Goal: Task Accomplishment & Management: Manage account settings

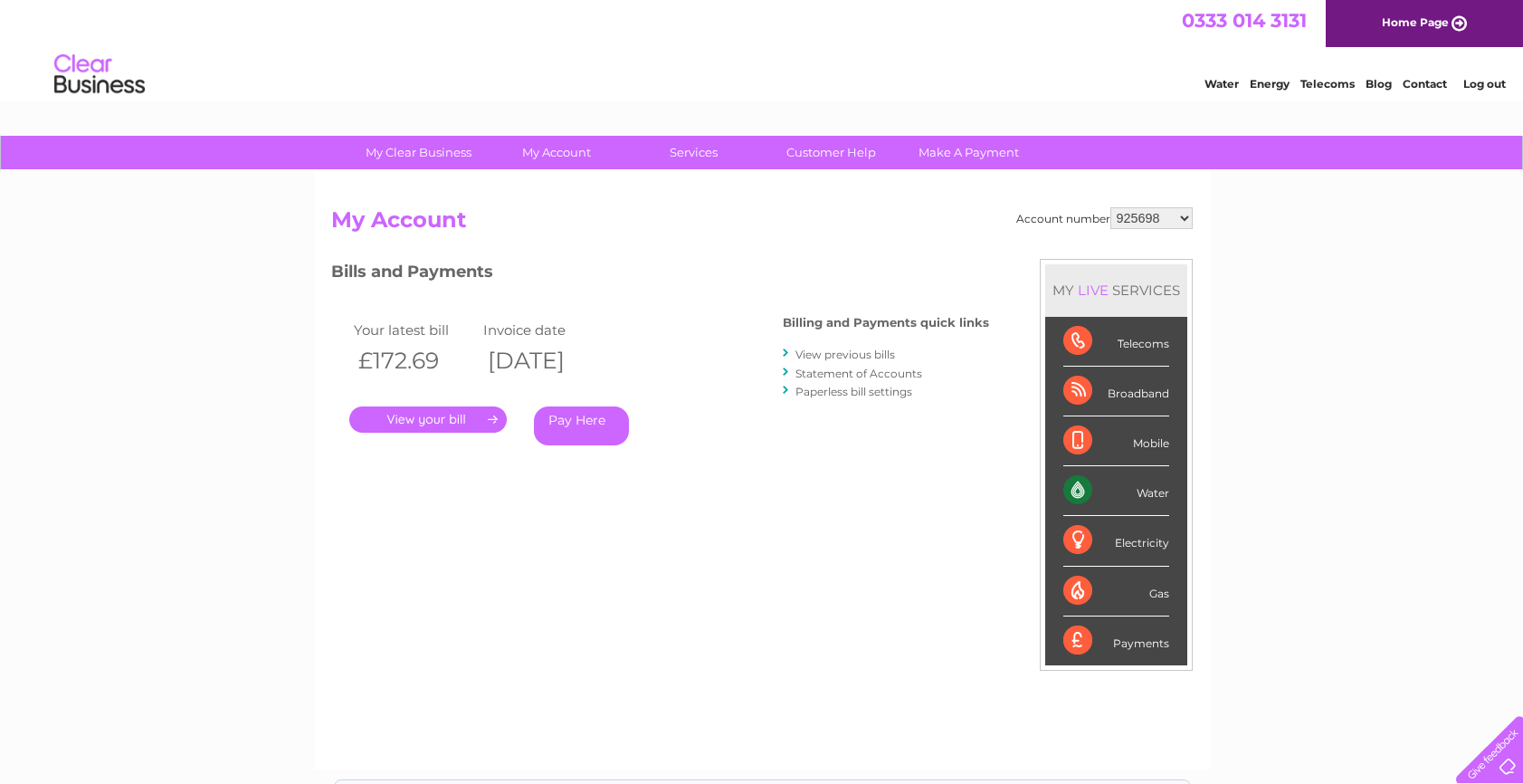
drag, startPoint x: 1153, startPoint y: 217, endPoint x: 1175, endPoint y: 225, distance: 23.4
click at [1153, 217] on select "925698 934462 934831 938572 941363 942374 952730 966731 966770 967205 971927 97…" at bounding box center [1151, 218] width 82 height 22
drag, startPoint x: 798, startPoint y: 301, endPoint x: 810, endPoint y: 303, distance: 12.2
click at [810, 303] on div "Billing and Payments quick links View previous bills Statement of Accounts Pape…" at bounding box center [886, 359] width 206 height 118
click at [1165, 220] on select "925698 934462 934831 938572 941363 942374 952730 966731 966770 967205 971927 97…" at bounding box center [1151, 218] width 82 height 22
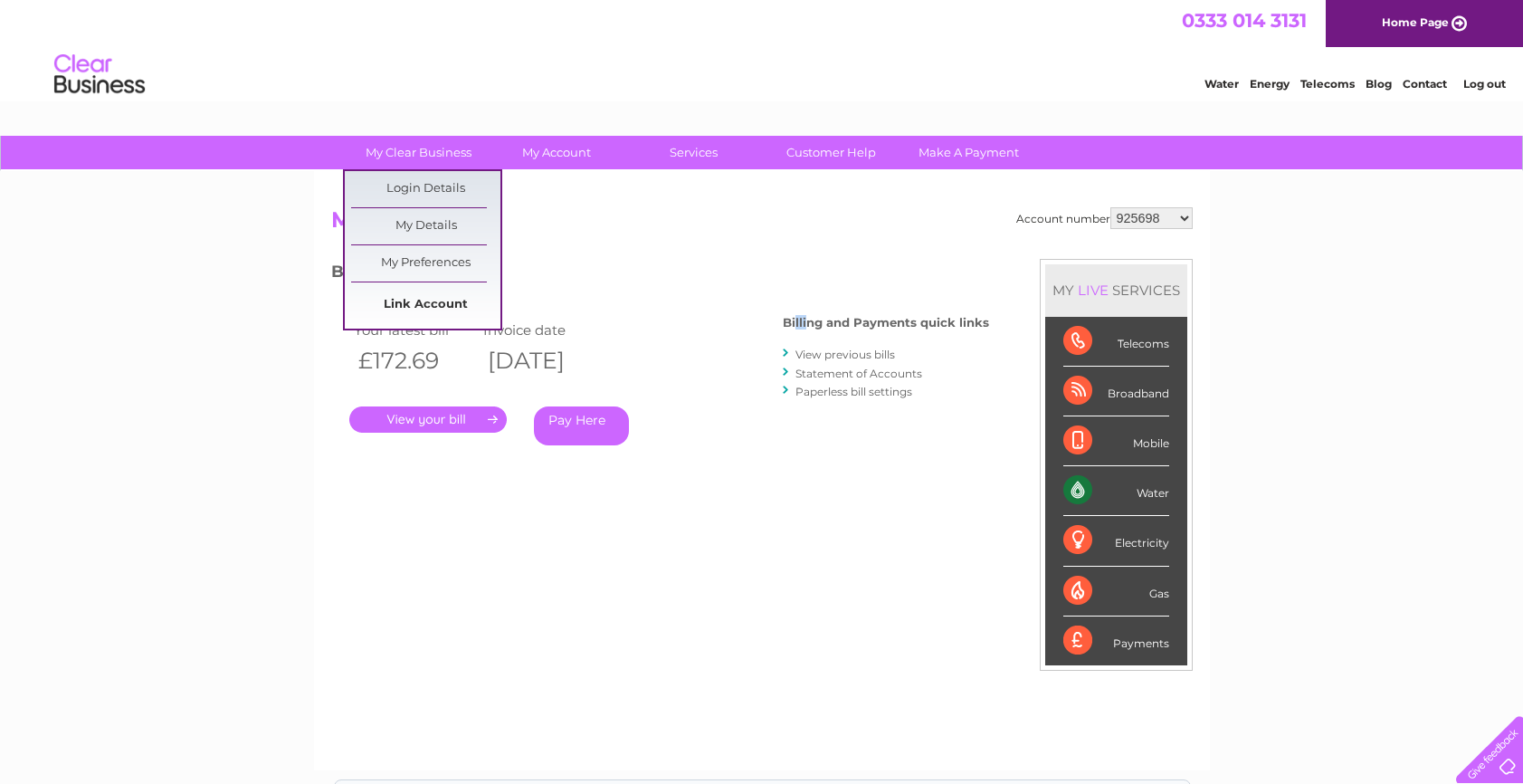
click at [440, 313] on link "Link Account" at bounding box center [425, 305] width 149 height 36
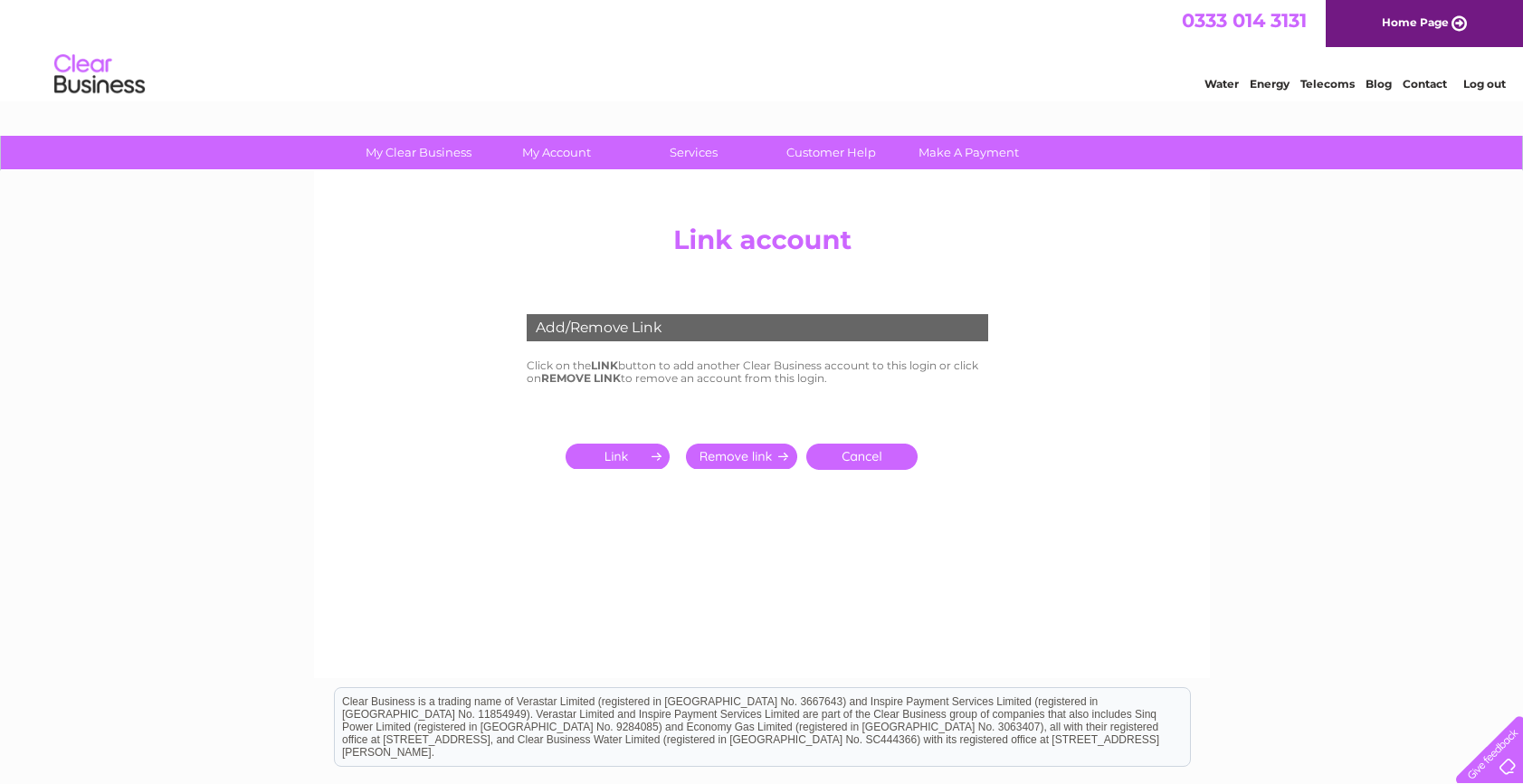
click at [623, 454] on input "submit" at bounding box center [620, 457] width 111 height 26
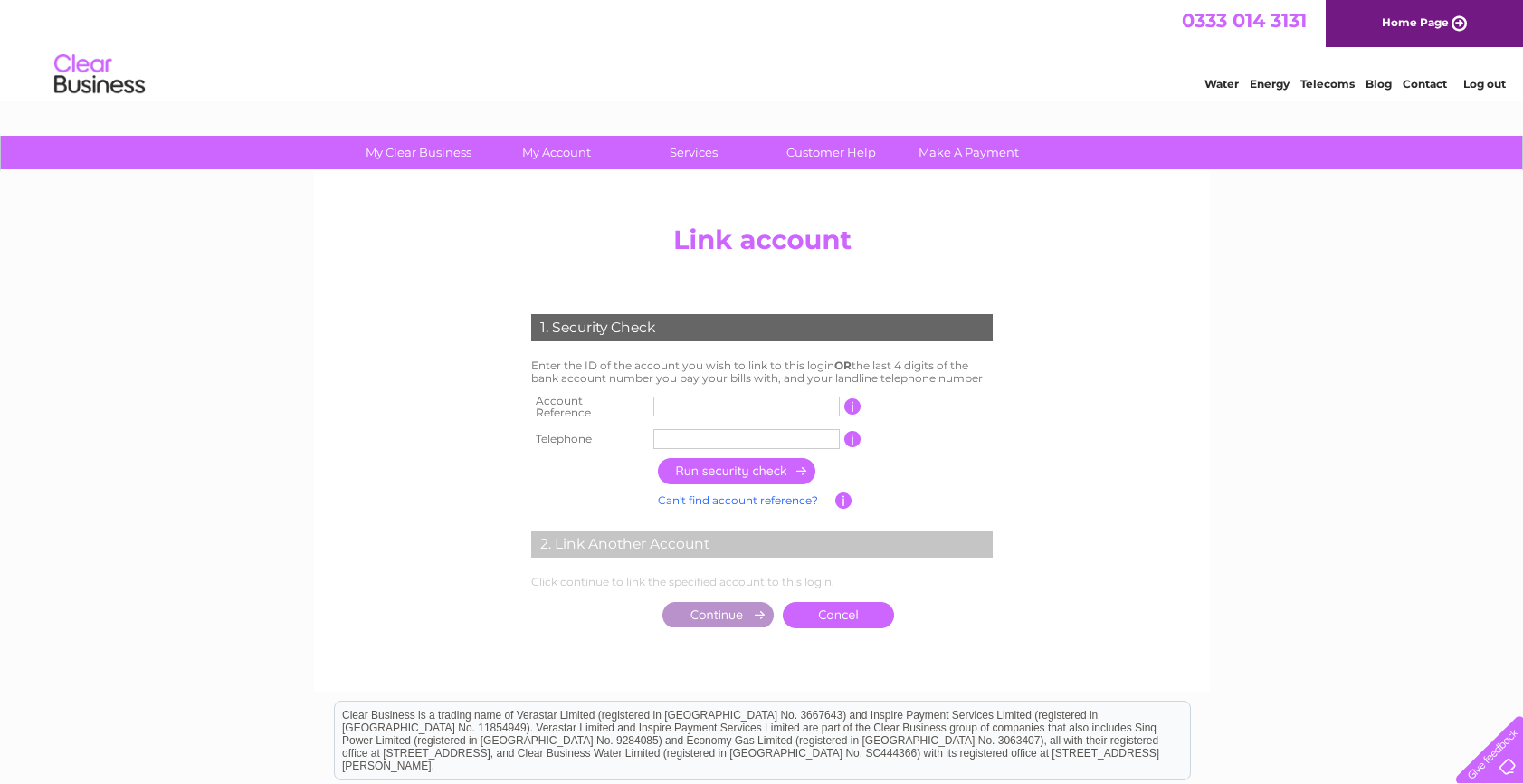
click at [664, 399] on input "text" at bounding box center [746, 406] width 186 height 20
type input "30312867"
click at [676, 441] on input "text" at bounding box center [746, 439] width 186 height 20
click at [689, 466] on input "button" at bounding box center [737, 470] width 159 height 27
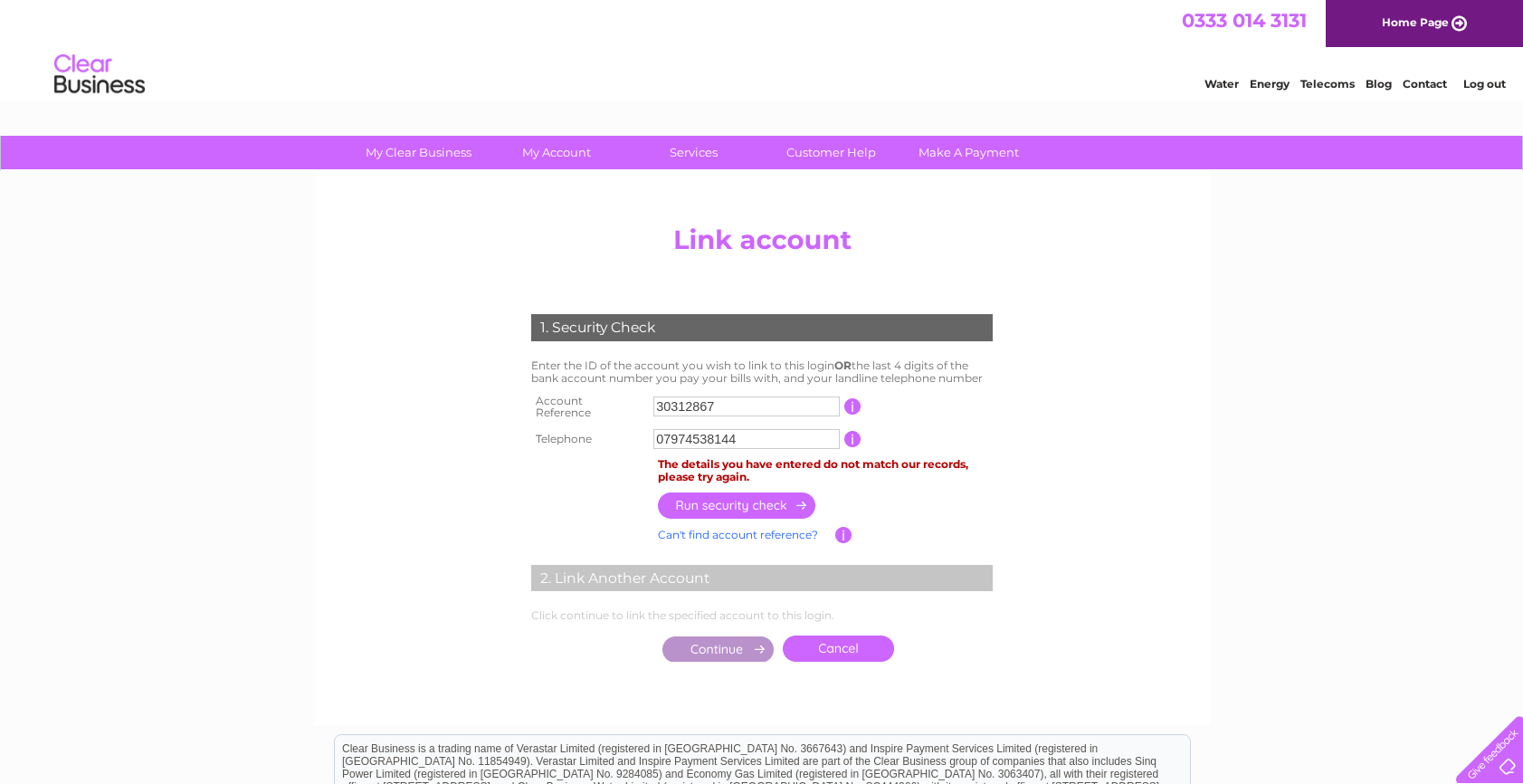
click at [747, 433] on input "07974538144" at bounding box center [746, 439] width 186 height 20
click at [731, 493] on input "button" at bounding box center [737, 505] width 159 height 27
drag, startPoint x: 743, startPoint y: 436, endPoint x: 754, endPoint y: 436, distance: 11.0
click at [743, 436] on input "07881620180" at bounding box center [746, 439] width 186 height 20
drag, startPoint x: 770, startPoint y: 436, endPoint x: 630, endPoint y: 436, distance: 140.0
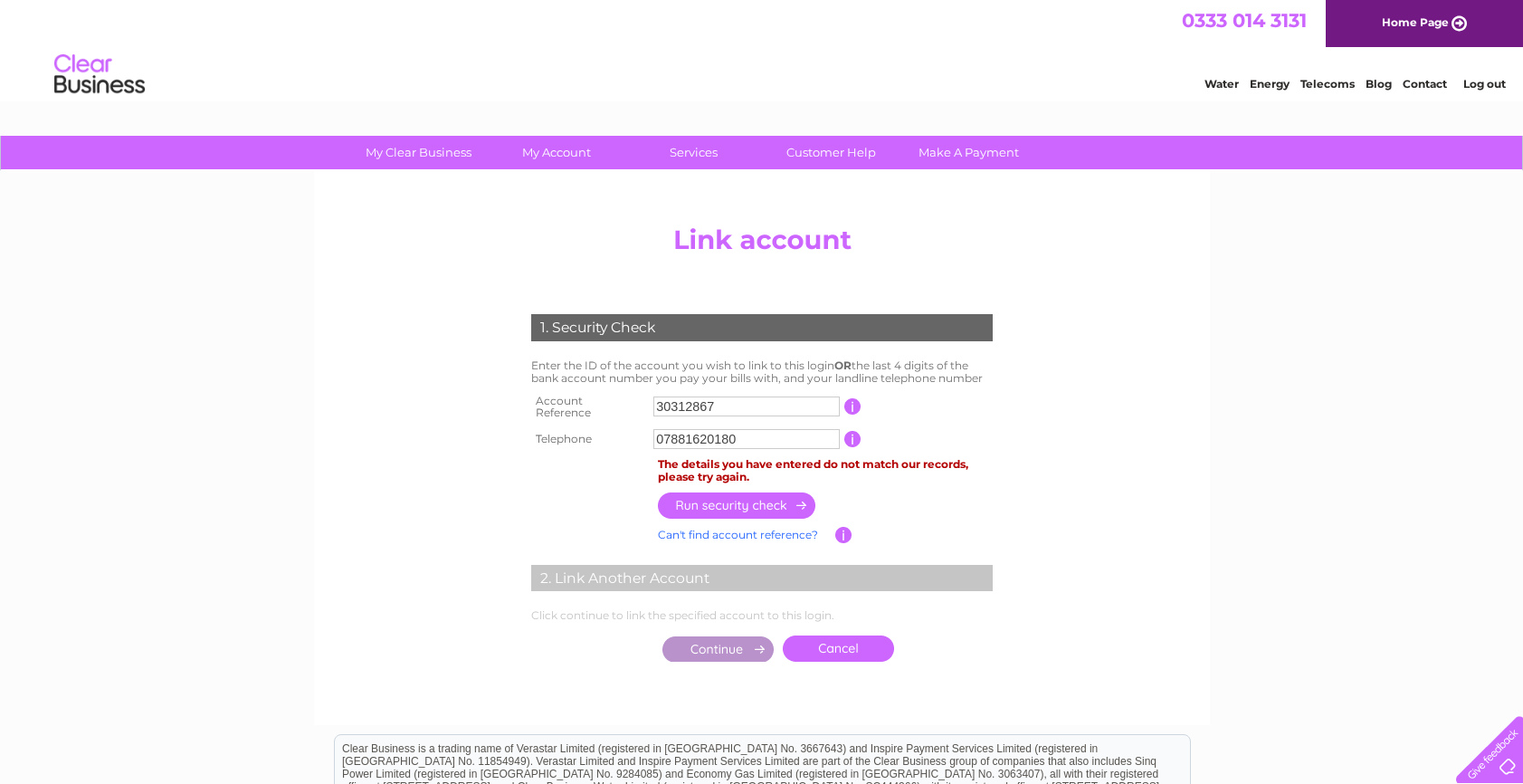
click at [630, 436] on tr "Telephone 07881620180 1 of the landline telephone numbers you have given us" at bounding box center [762, 438] width 471 height 29
click at [688, 429] on input "07" at bounding box center [746, 439] width 186 height 20
click at [741, 500] on input "button" at bounding box center [737, 505] width 159 height 27
click at [730, 658] on td at bounding box center [718, 649] width 120 height 36
click at [744, 429] on input "07951939932" at bounding box center [746, 439] width 186 height 20
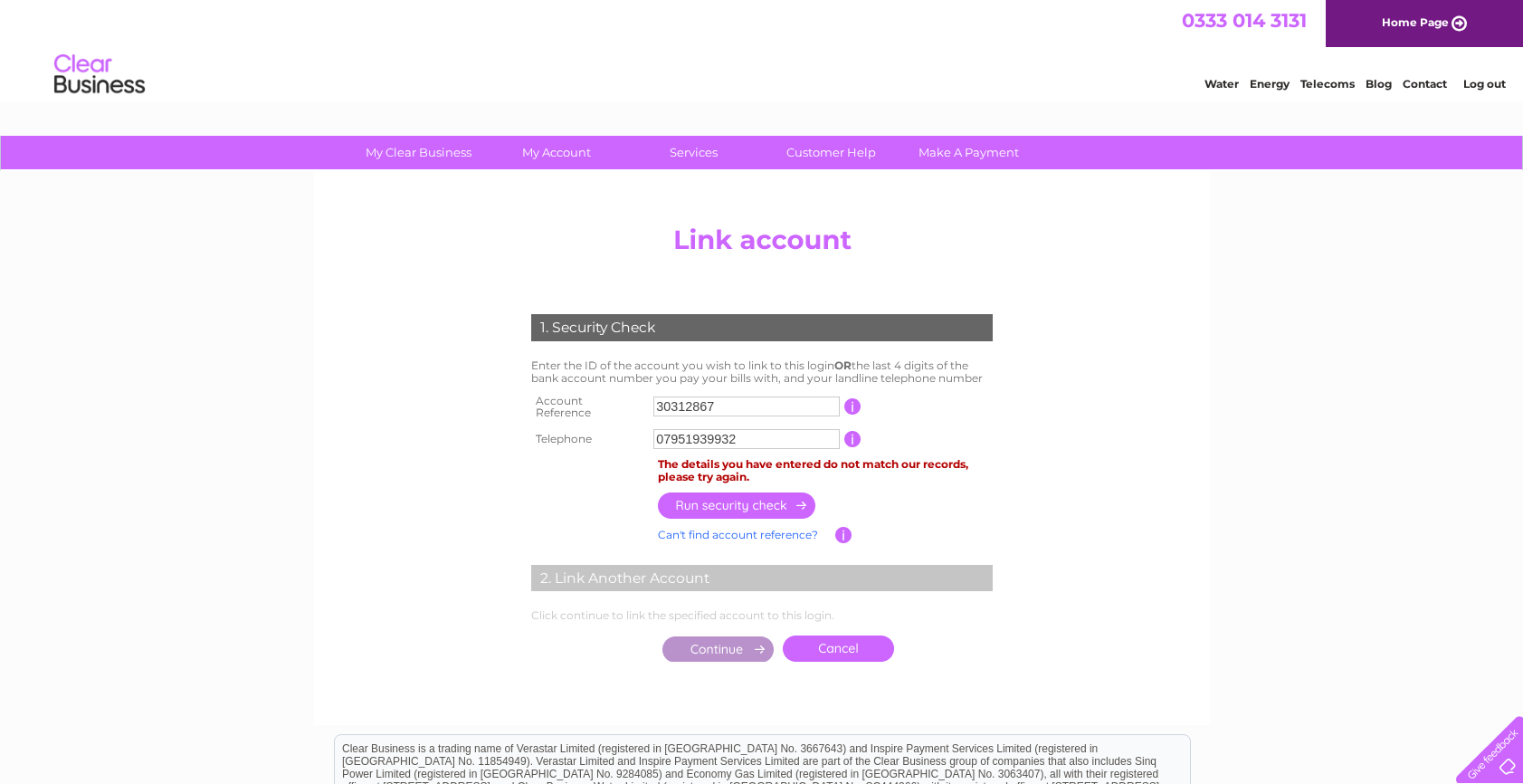
drag, startPoint x: 757, startPoint y: 427, endPoint x: 617, endPoint y: 432, distance: 140.1
click at [617, 432] on tr "Telephone 07951939932 1 of the landline telephone numbers you have given us" at bounding box center [762, 438] width 471 height 29
type input "01413322292"
click at [710, 492] on input "button" at bounding box center [737, 505] width 159 height 27
click at [720, 396] on input "30312867" at bounding box center [746, 406] width 186 height 20
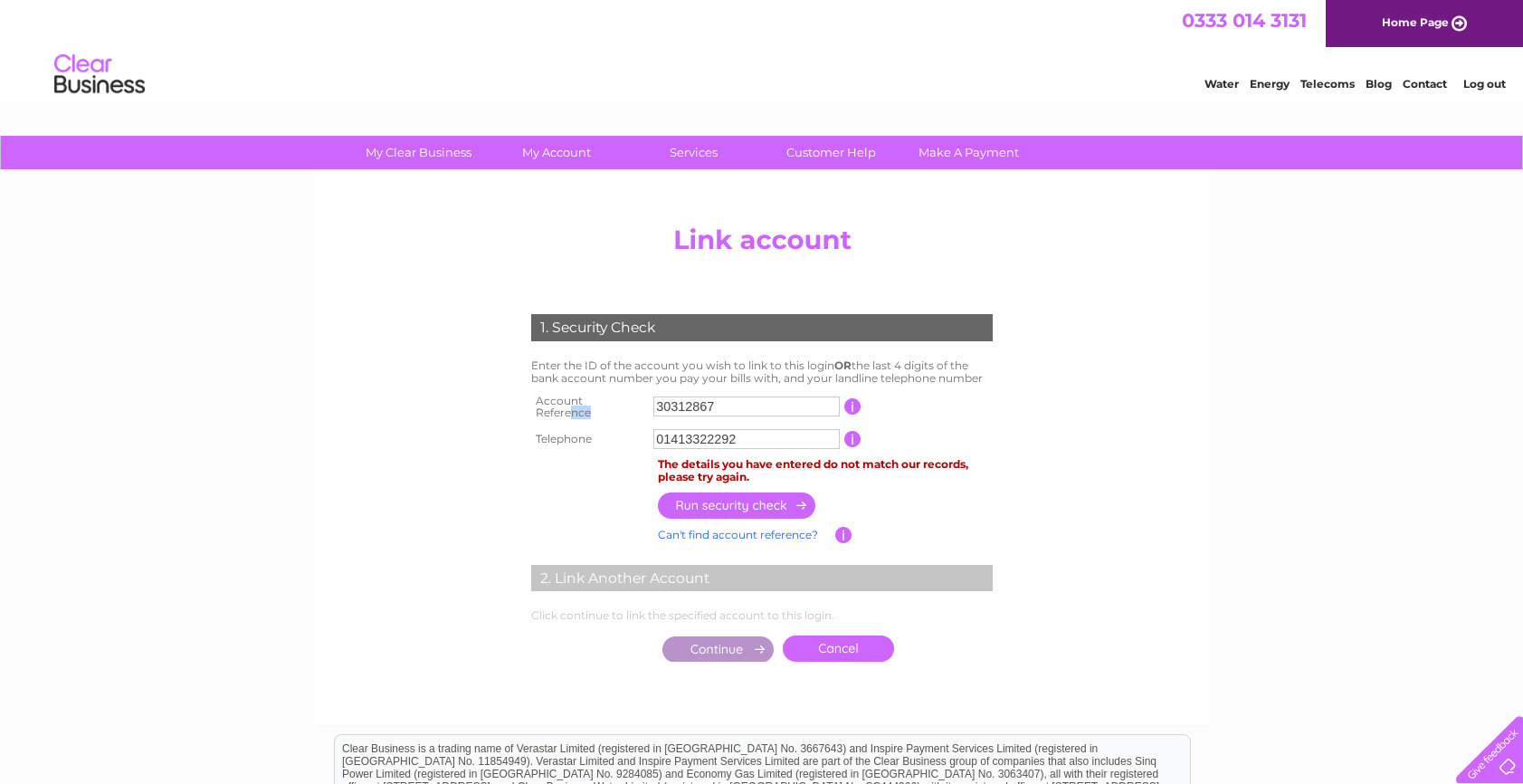
drag, startPoint x: 734, startPoint y: 392, endPoint x: 616, endPoint y: 398, distance: 118.2
click at [616, 398] on tr "Account Reference 30312867 This should appear at the top of your bill and its t…" at bounding box center [762, 407] width 471 height 36
drag, startPoint x: 669, startPoint y: 403, endPoint x: 627, endPoint y: 405, distance: 42.0
click at [627, 405] on tr "Account Reference 30312867 This should appear at the top of your bill and its t…" at bounding box center [762, 407] width 471 height 36
type input "30323658"
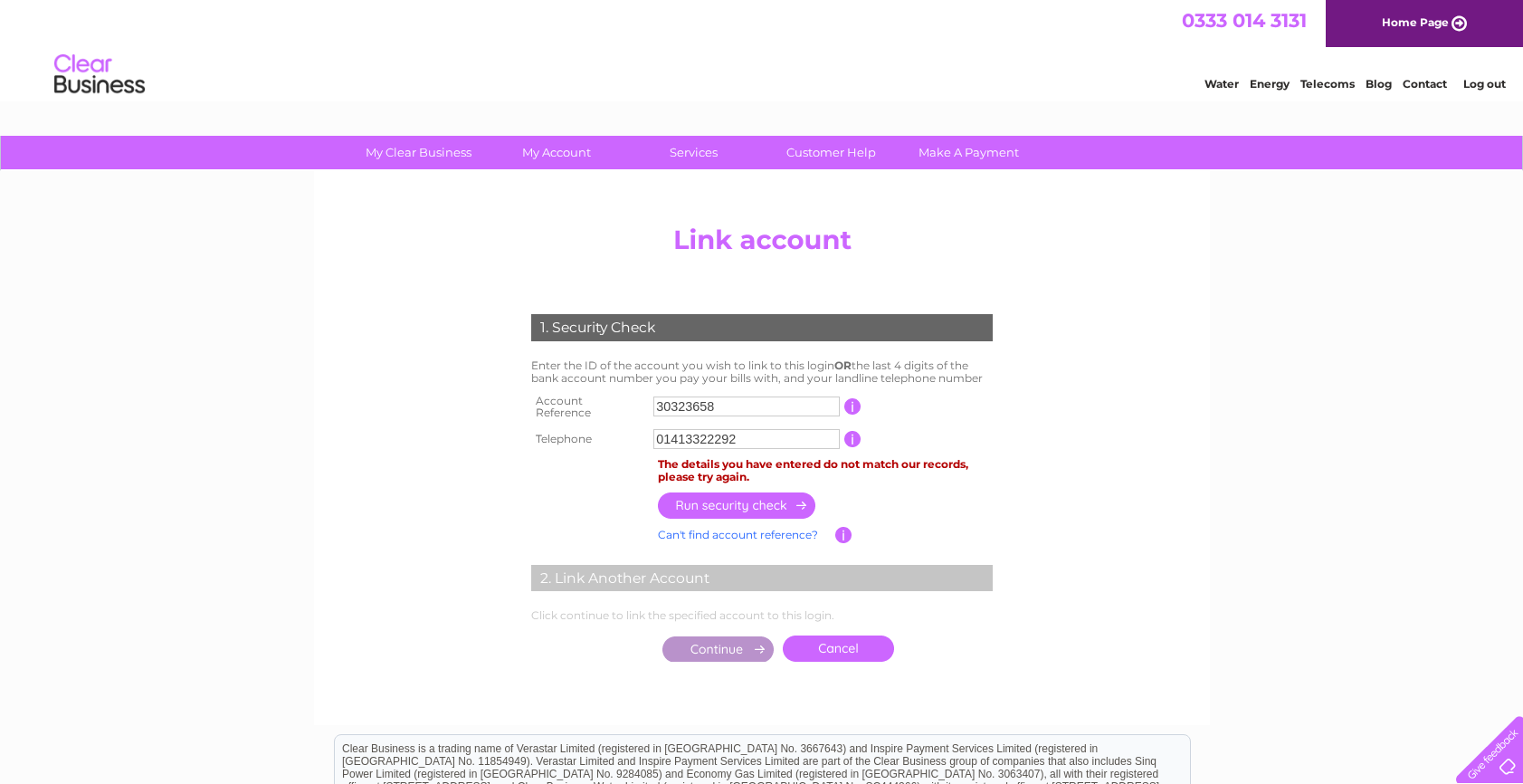
drag, startPoint x: 729, startPoint y: 422, endPoint x: 747, endPoint y: 428, distance: 19.0
click at [729, 429] on input "01413322292" at bounding box center [746, 439] width 186 height 20
type input "07881620180"
click at [741, 500] on input "button" at bounding box center [737, 505] width 159 height 27
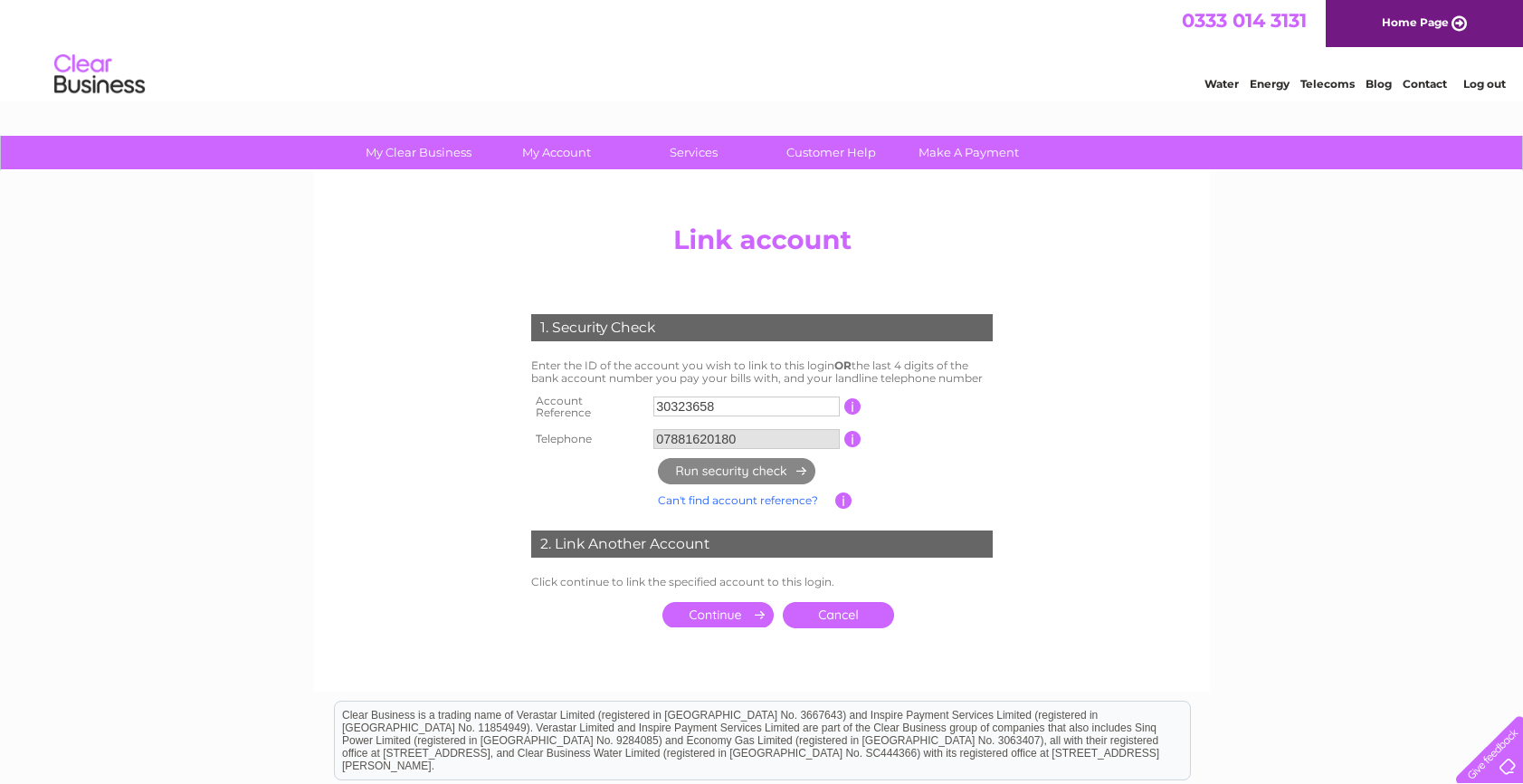
click at [727, 612] on input "submit" at bounding box center [718, 614] width 111 height 26
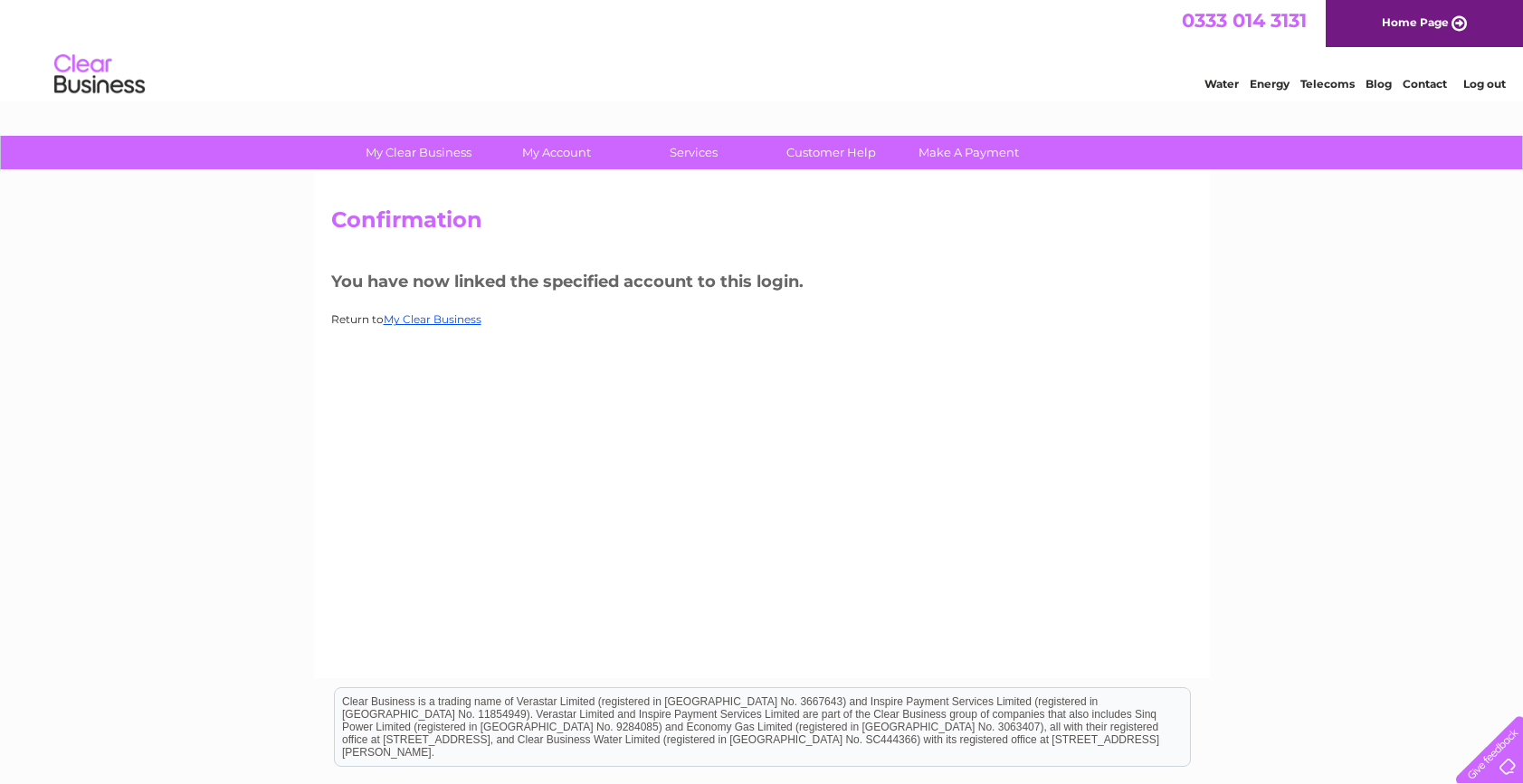
click at [958, 473] on div "Confirmation You have now linked the specified account to this login. Return to…" at bounding box center [762, 424] width 896 height 507
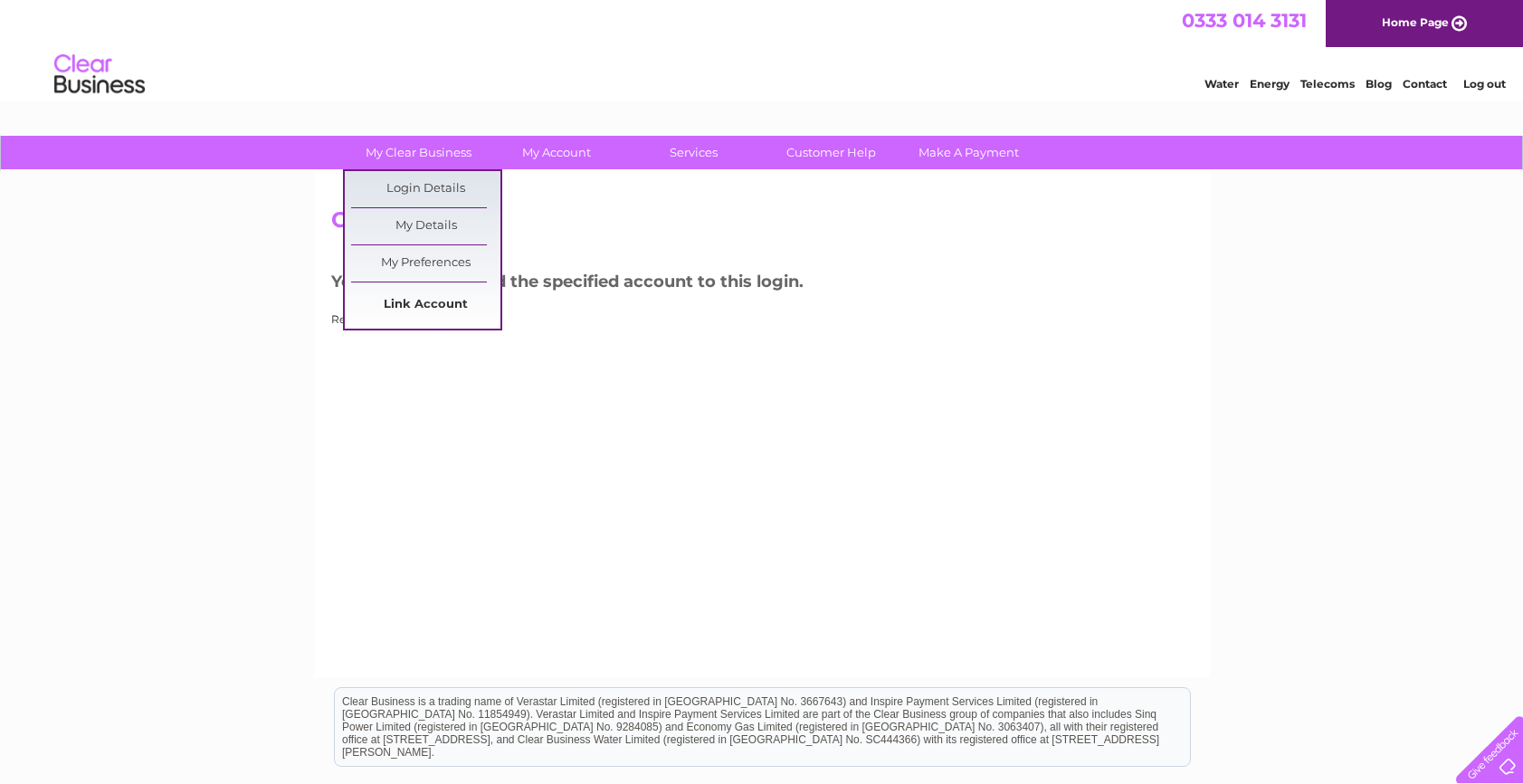
click at [429, 296] on link "Link Account" at bounding box center [425, 305] width 149 height 36
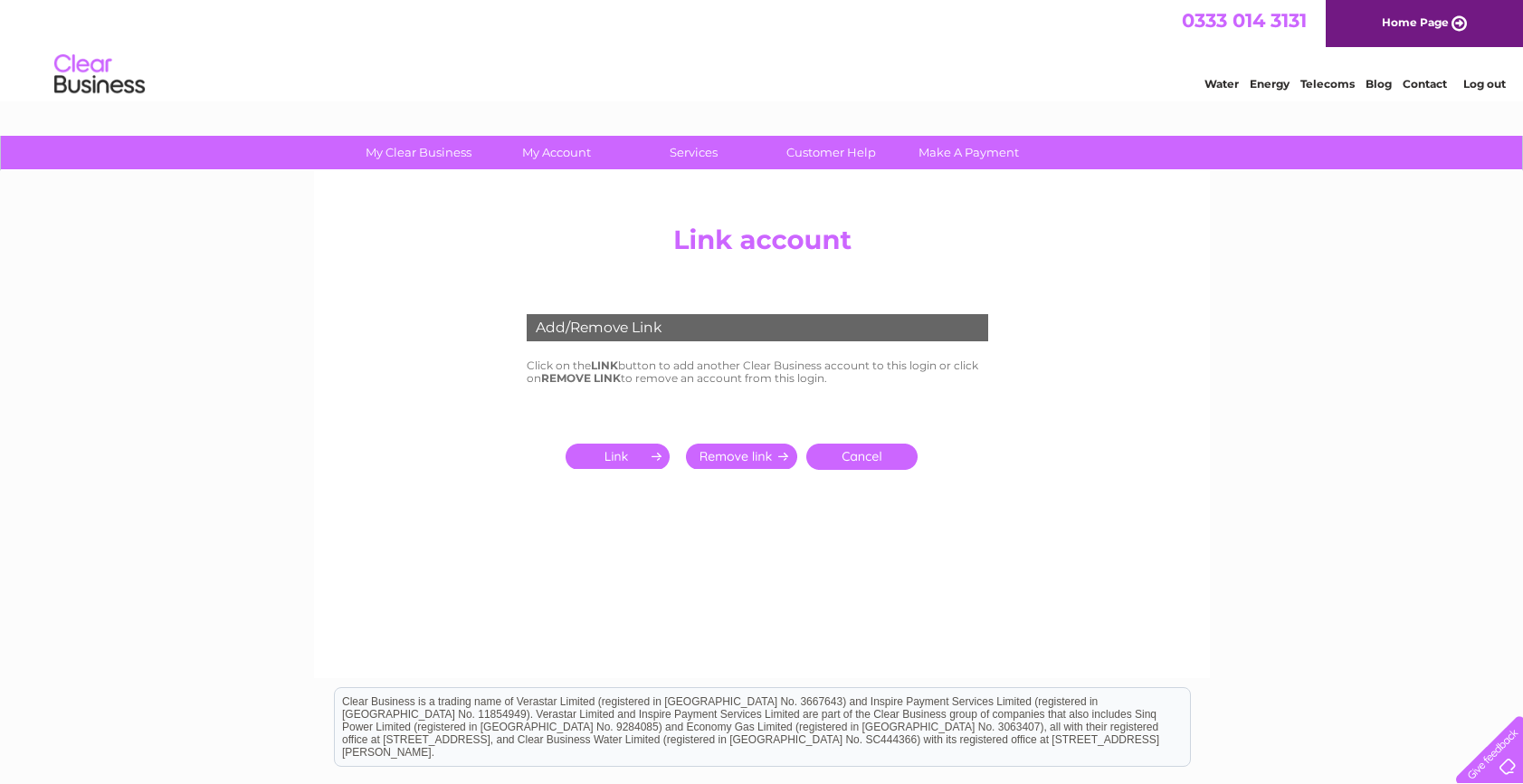
click at [618, 448] on input "submit" at bounding box center [620, 457] width 111 height 26
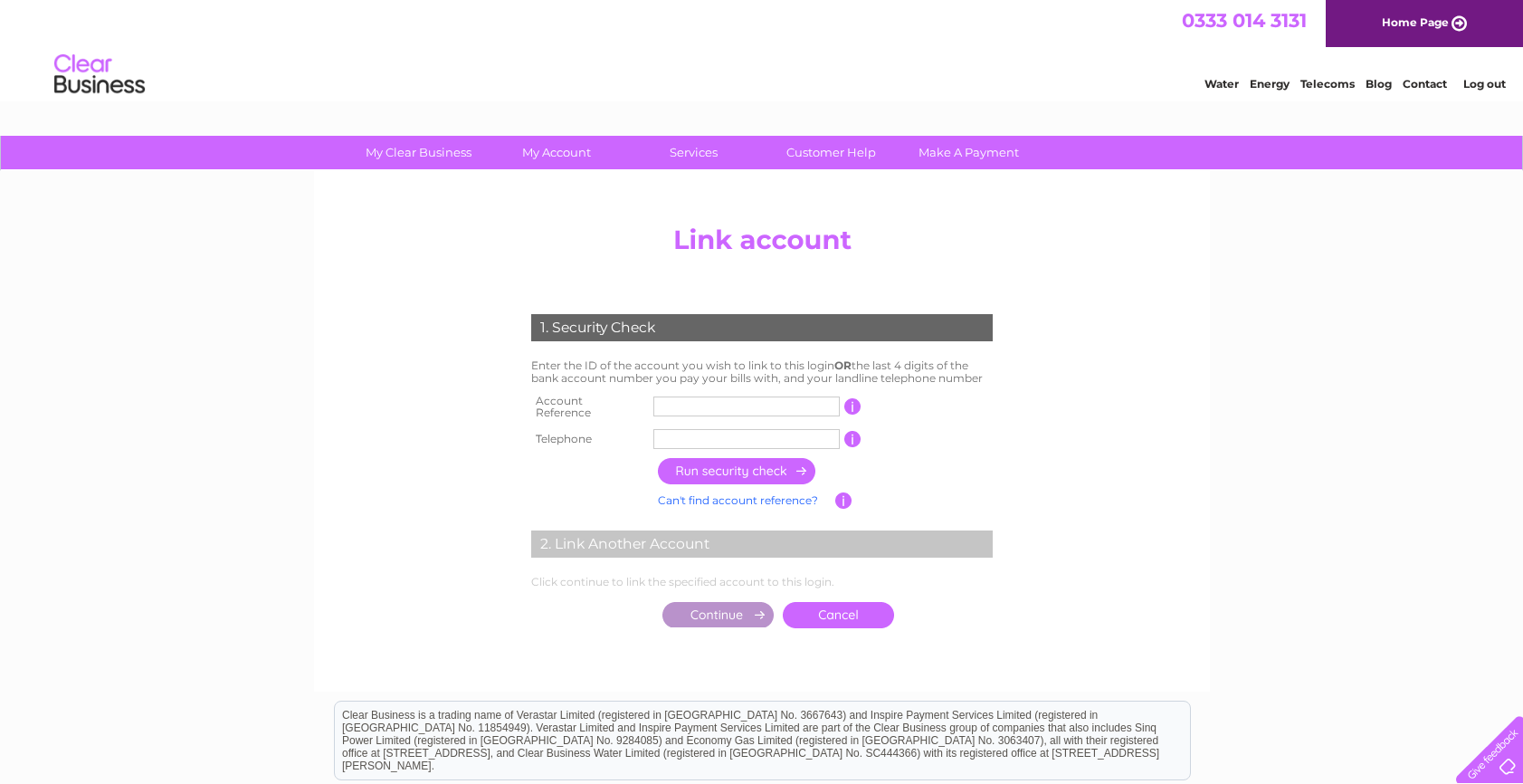
click at [734, 404] on input "text" at bounding box center [746, 406] width 186 height 20
type input "30318985"
click at [710, 437] on input "text" at bounding box center [746, 439] width 186 height 20
click at [697, 458] on input "button" at bounding box center [737, 470] width 159 height 27
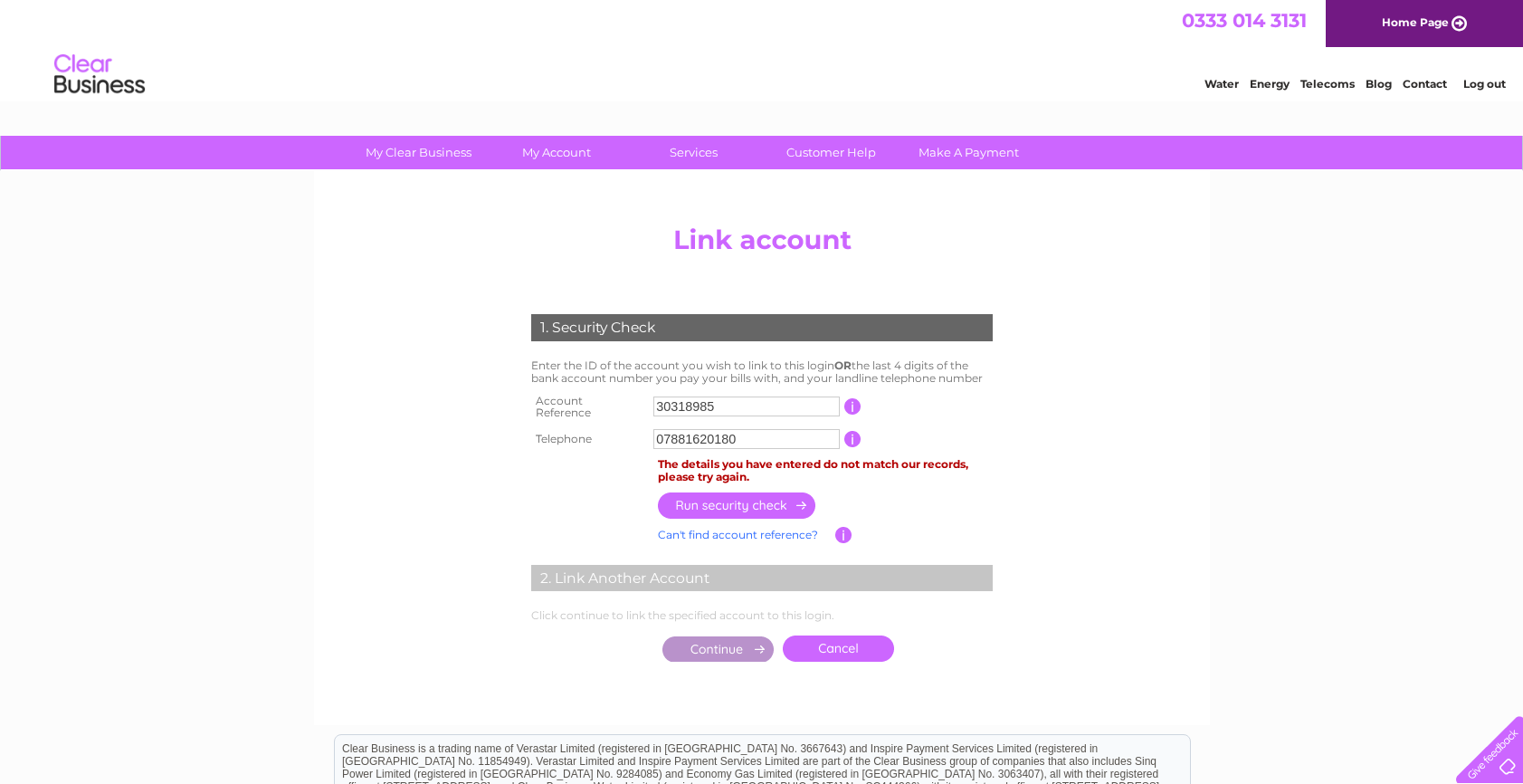
click at [723, 631] on td at bounding box center [718, 649] width 120 height 36
click at [747, 434] on input "07881620180" at bounding box center [746, 439] width 186 height 20
click at [735, 492] on input "button" at bounding box center [737, 505] width 159 height 27
click at [756, 430] on input "07974538144" at bounding box center [746, 439] width 186 height 20
drag, startPoint x: 796, startPoint y: 430, endPoint x: 621, endPoint y: 435, distance: 175.1
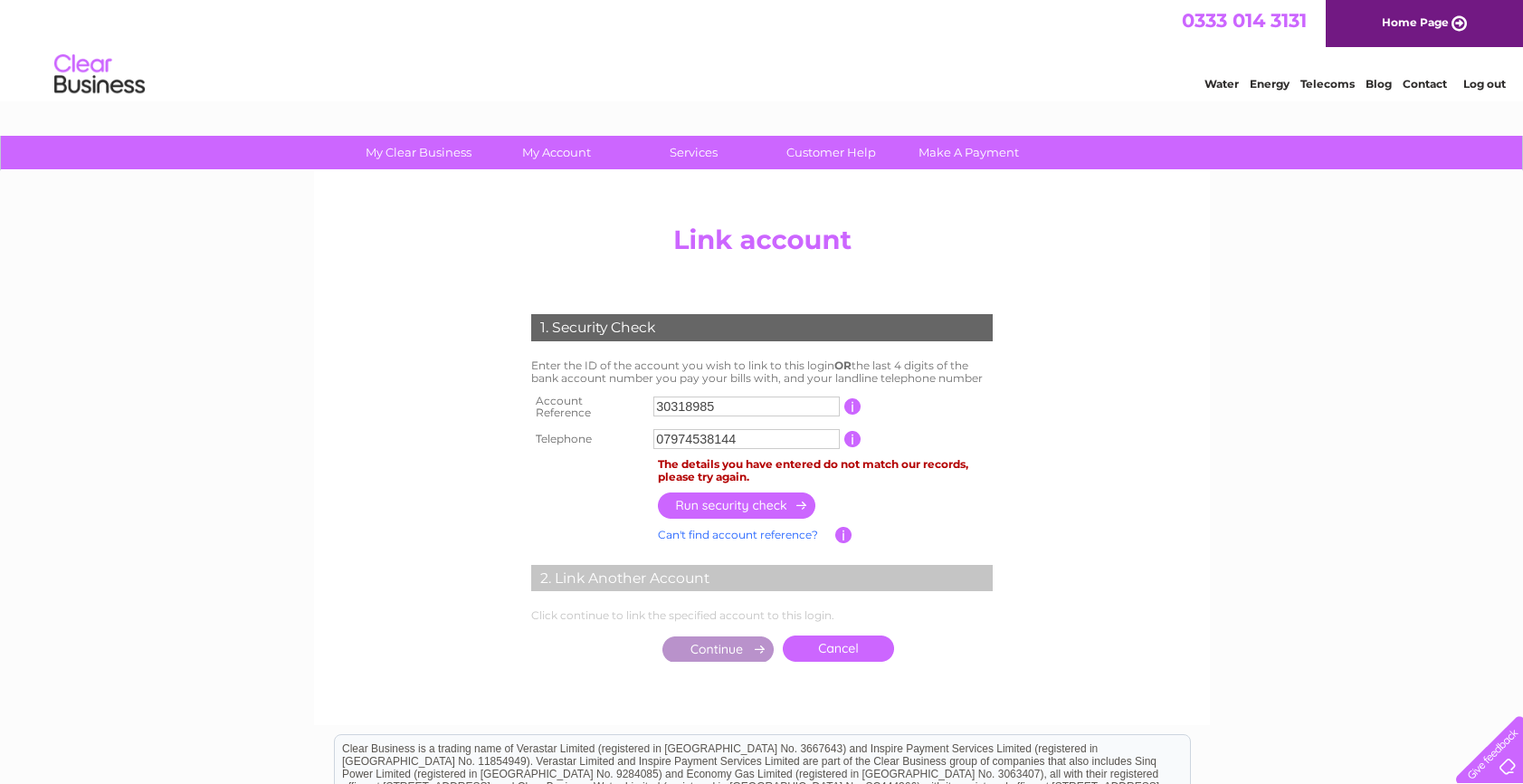
click at [621, 435] on tr "Telephone 07974538144 1 of the landline telephone numbers you have given us" at bounding box center [762, 438] width 471 height 29
type input "0"
type input "07951939932"
click at [735, 492] on input "button" at bounding box center [737, 505] width 159 height 27
click at [749, 410] on input "30318985" at bounding box center [746, 406] width 186 height 20
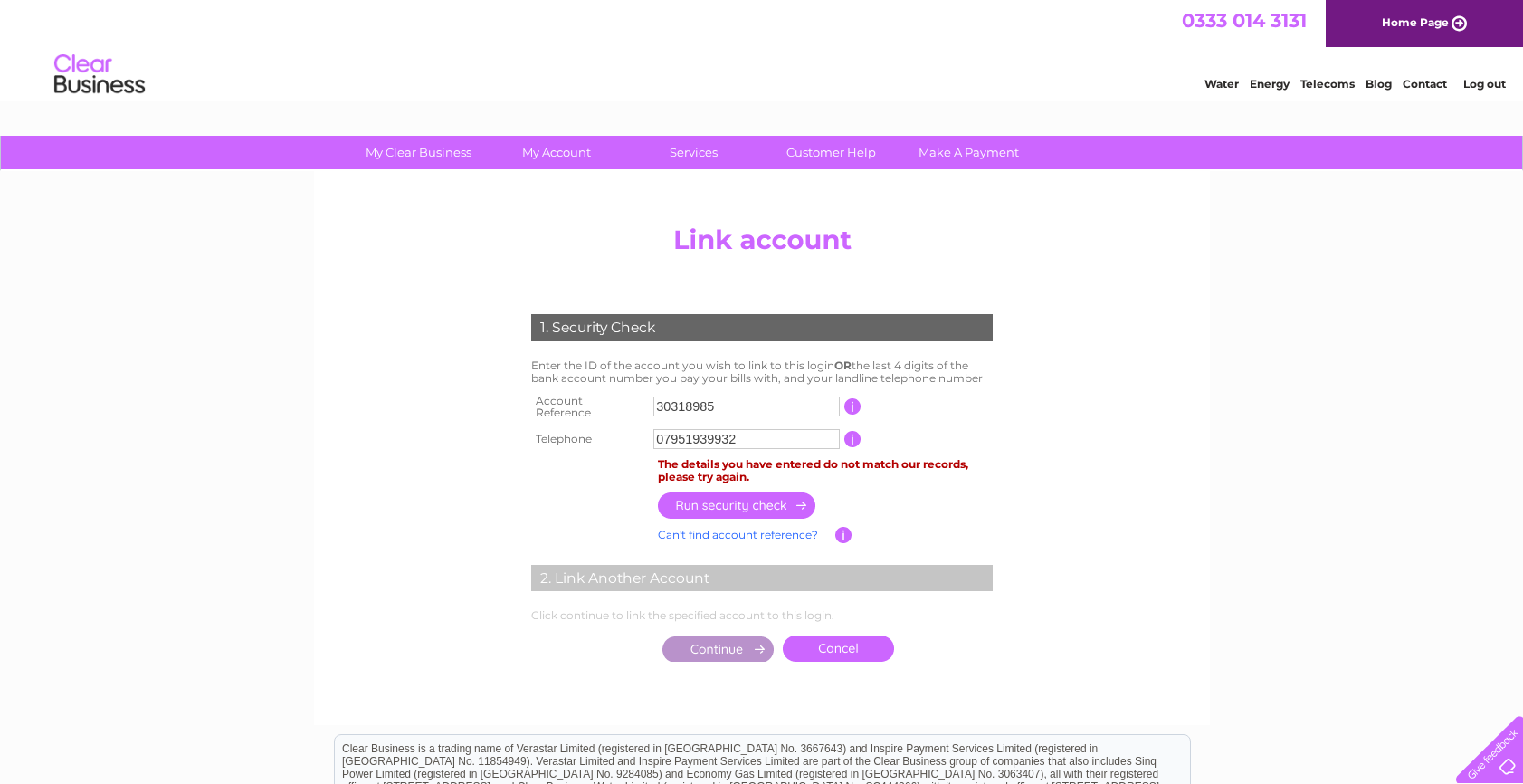
drag, startPoint x: 751, startPoint y: 404, endPoint x: 603, endPoint y: 404, distance: 148.0
click at [604, 404] on tr "Account Reference 30318985 This should appear at the top of your bill and its t…" at bounding box center [762, 407] width 471 height 36
type input "1149934"
drag, startPoint x: 752, startPoint y: 432, endPoint x: 636, endPoint y: 431, distance: 116.0
click at [636, 431] on tr "Telephone 07951939932 1 of the landline telephone numbers you have given us" at bounding box center [762, 438] width 471 height 29
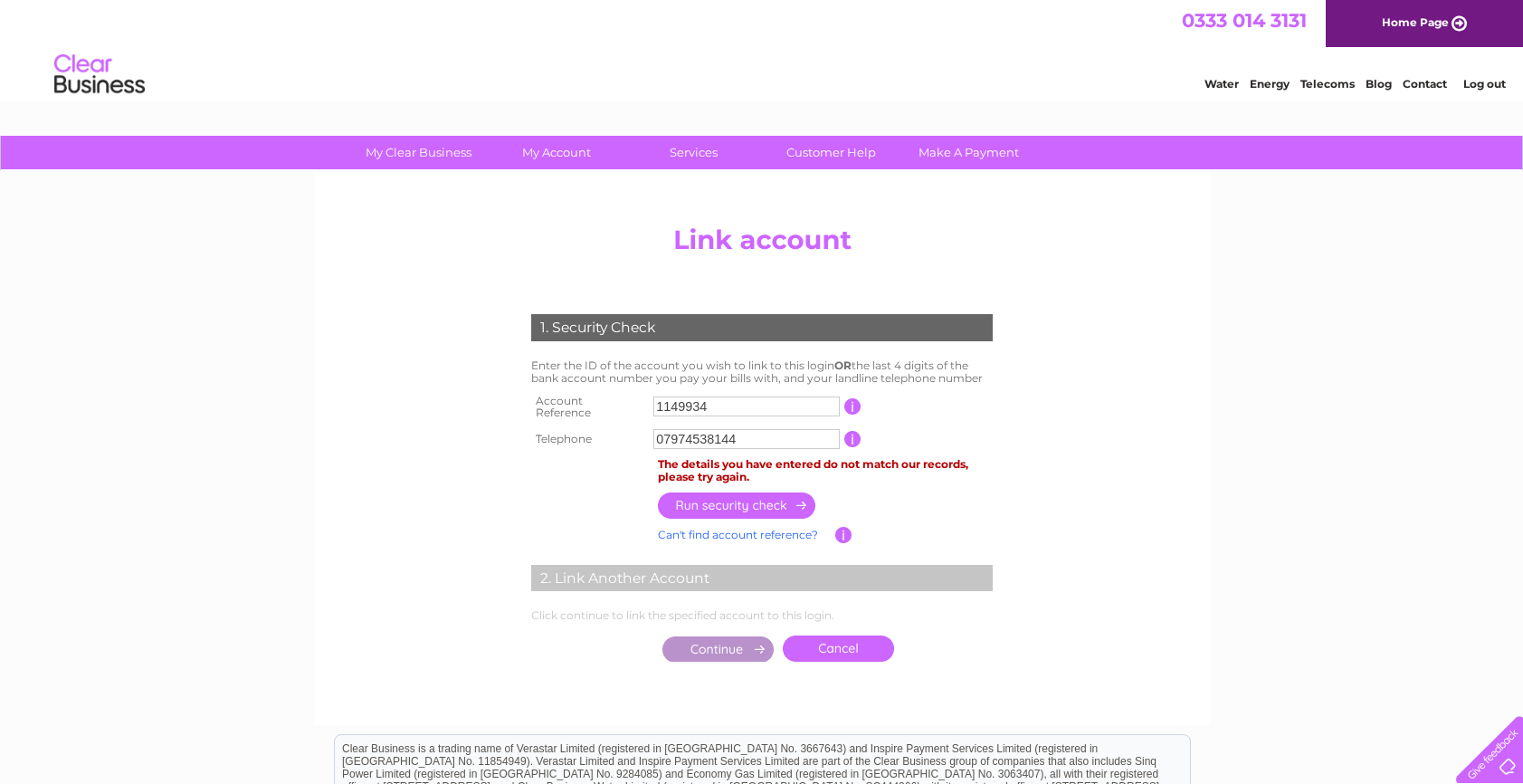
click at [756, 492] on input "button" at bounding box center [737, 505] width 159 height 27
click at [762, 442] on input "07974538144" at bounding box center [746, 439] width 186 height 20
type input "07881620180"
click at [750, 492] on input "button" at bounding box center [737, 505] width 159 height 27
drag, startPoint x: 749, startPoint y: 430, endPoint x: 765, endPoint y: 430, distance: 16.0
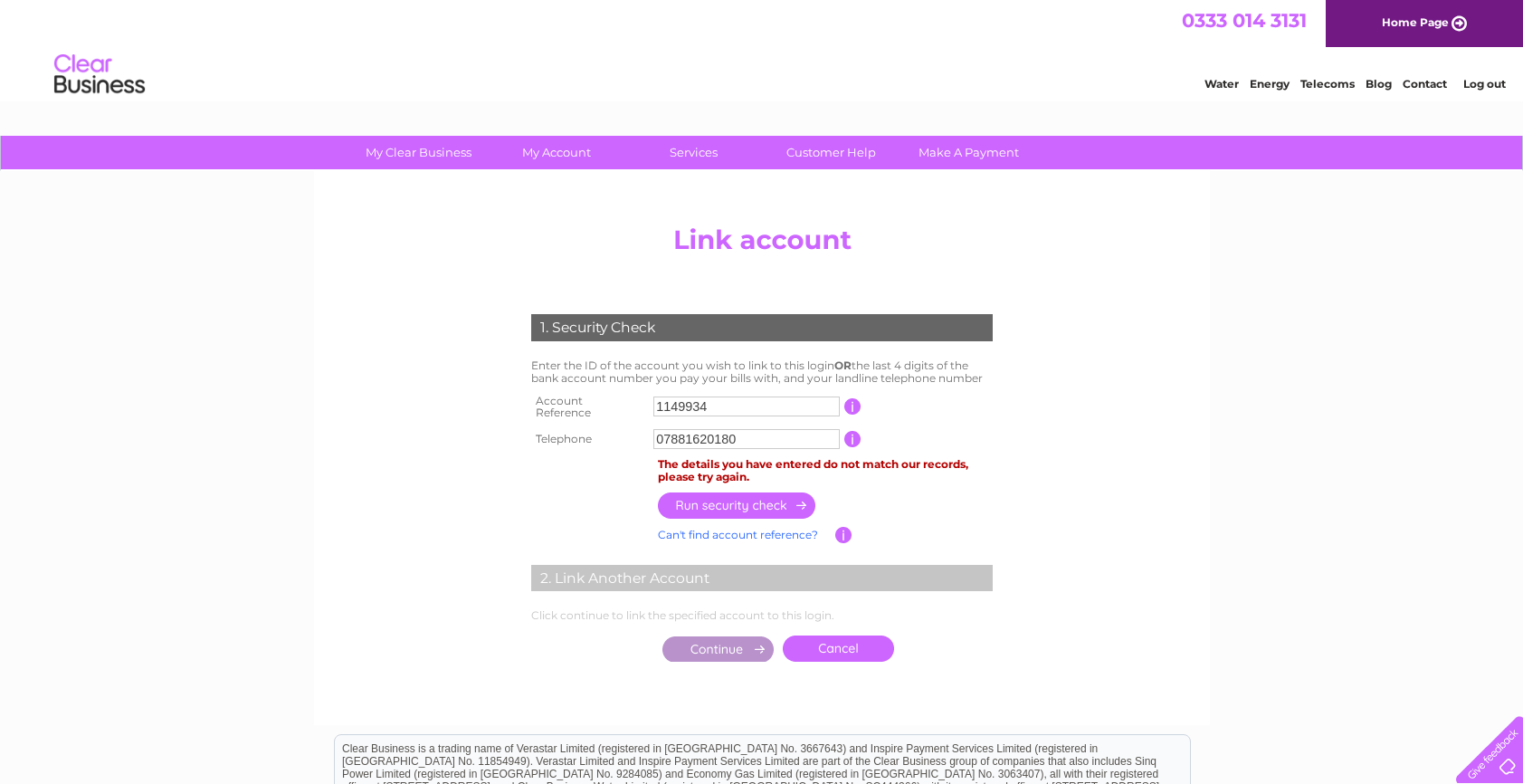
click at [749, 430] on input "07881620180" at bounding box center [746, 439] width 186 height 20
drag, startPoint x: 774, startPoint y: 431, endPoint x: 594, endPoint y: 431, distance: 180.0
click at [596, 431] on tr "Telephone 07881620180 1 of the landline telephone numbers you have given us" at bounding box center [762, 438] width 471 height 29
click at [676, 492] on input "button" at bounding box center [737, 505] width 159 height 27
click at [769, 431] on input "07951939932" at bounding box center [746, 439] width 186 height 20
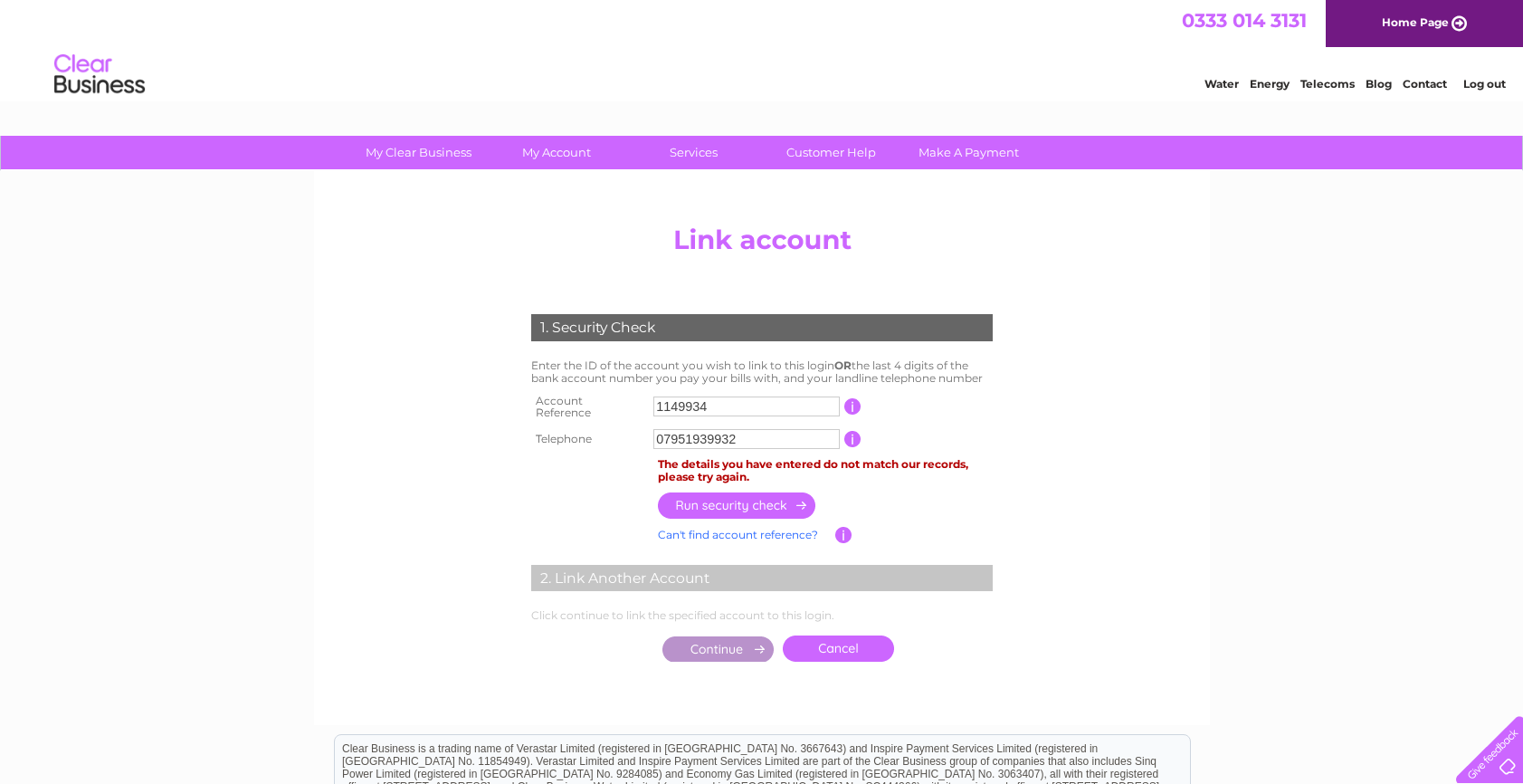
drag, startPoint x: 770, startPoint y: 431, endPoint x: 612, endPoint y: 431, distance: 158.0
click at [612, 431] on tr "Telephone 07951939932 1 of the landline telephone numbers you have given us" at bounding box center [762, 438] width 471 height 29
click at [730, 492] on input "button" at bounding box center [737, 505] width 159 height 27
click at [740, 438] on input "01413322292" at bounding box center [746, 439] width 186 height 20
drag, startPoint x: 751, startPoint y: 436, endPoint x: 633, endPoint y: 438, distance: 118.0
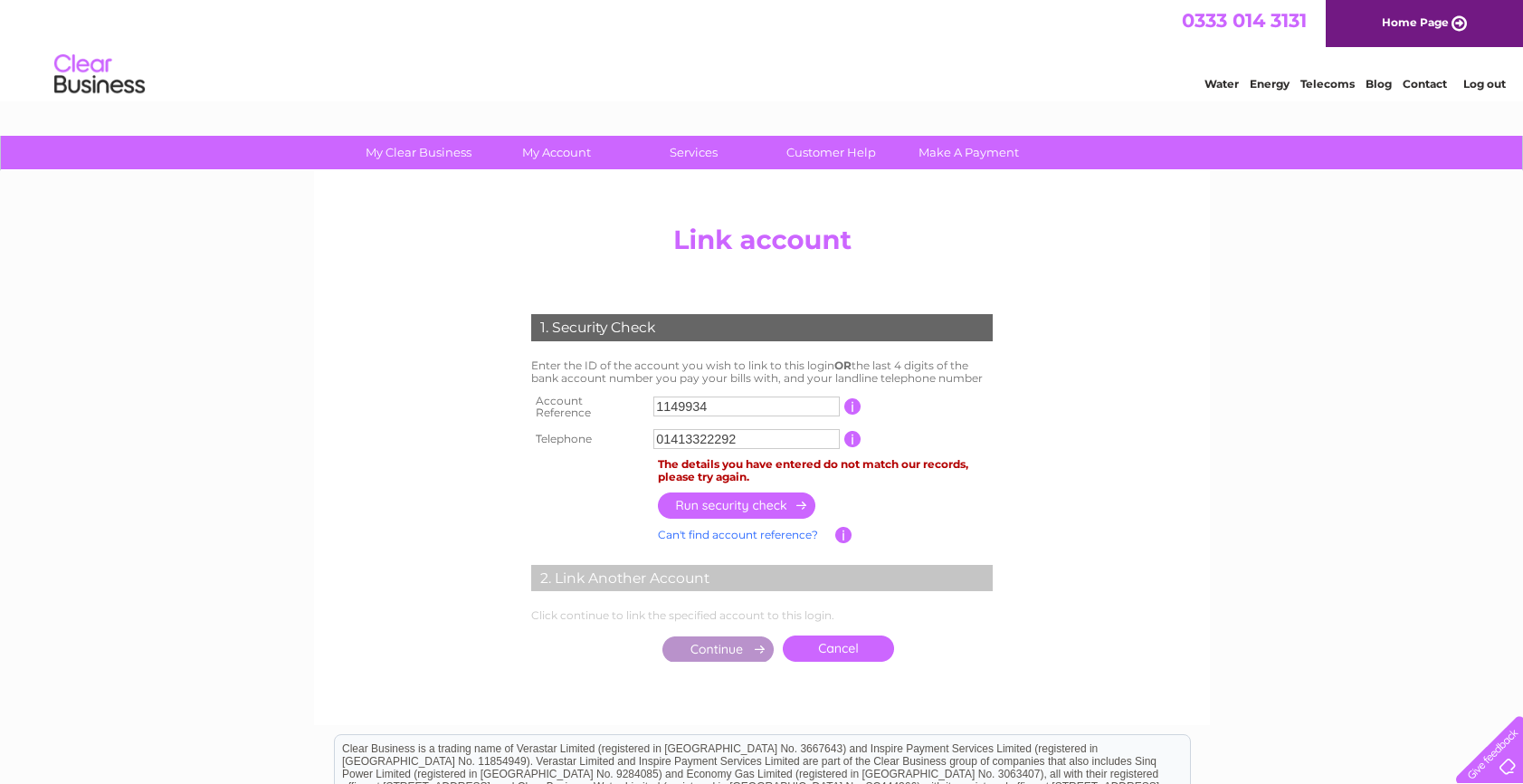
click at [636, 438] on tr "Telephone 01413322292 1 of the landline telephone numbers you have given us" at bounding box center [762, 438] width 471 height 29
type input "01416736395"
click at [756, 502] on input "button" at bounding box center [737, 505] width 159 height 27
click at [1499, 86] on link "Log out" at bounding box center [1485, 84] width 42 height 14
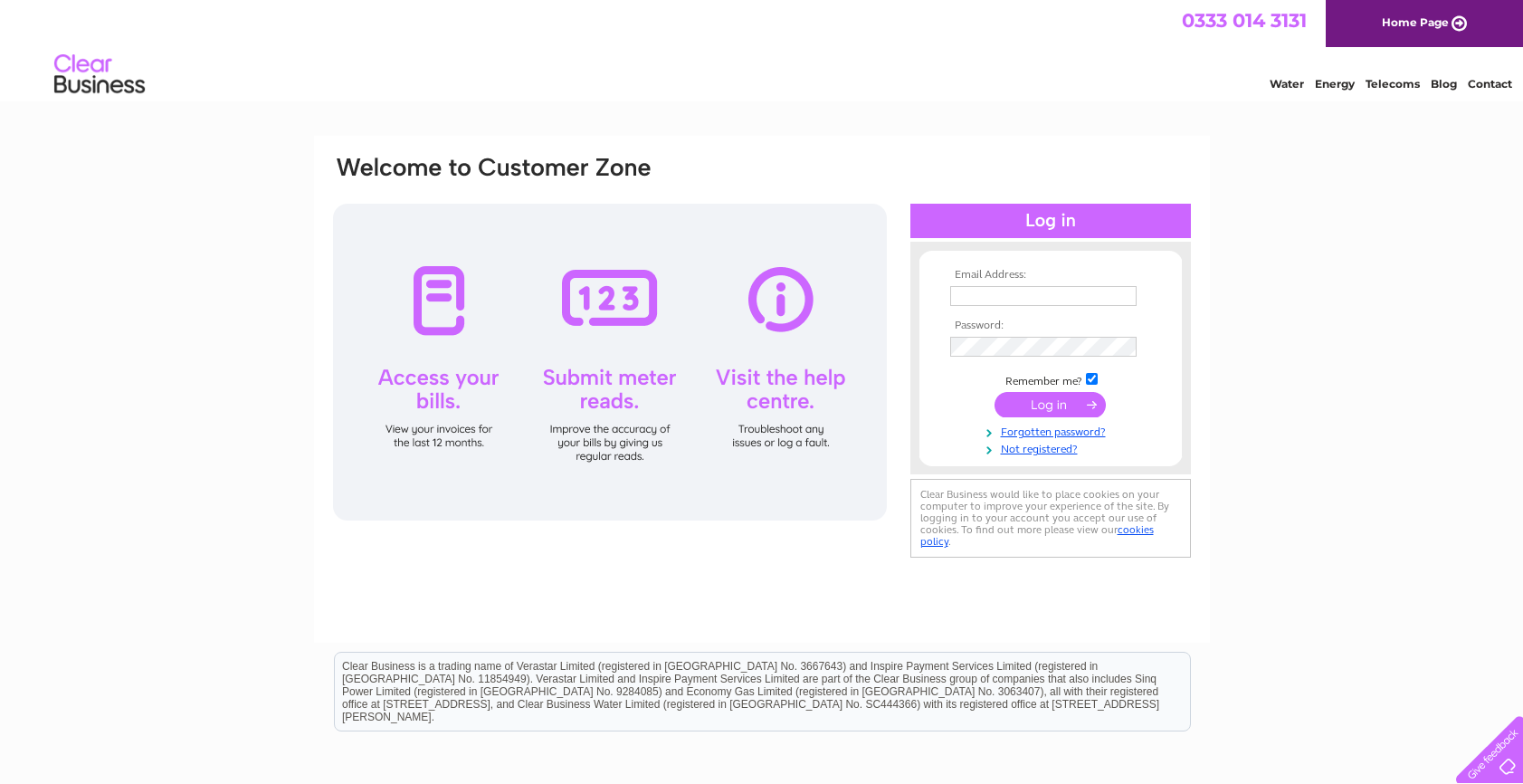
type input "margaret@standardrealestateltd.com"
click at [1019, 398] on input "submit" at bounding box center [1050, 404] width 111 height 26
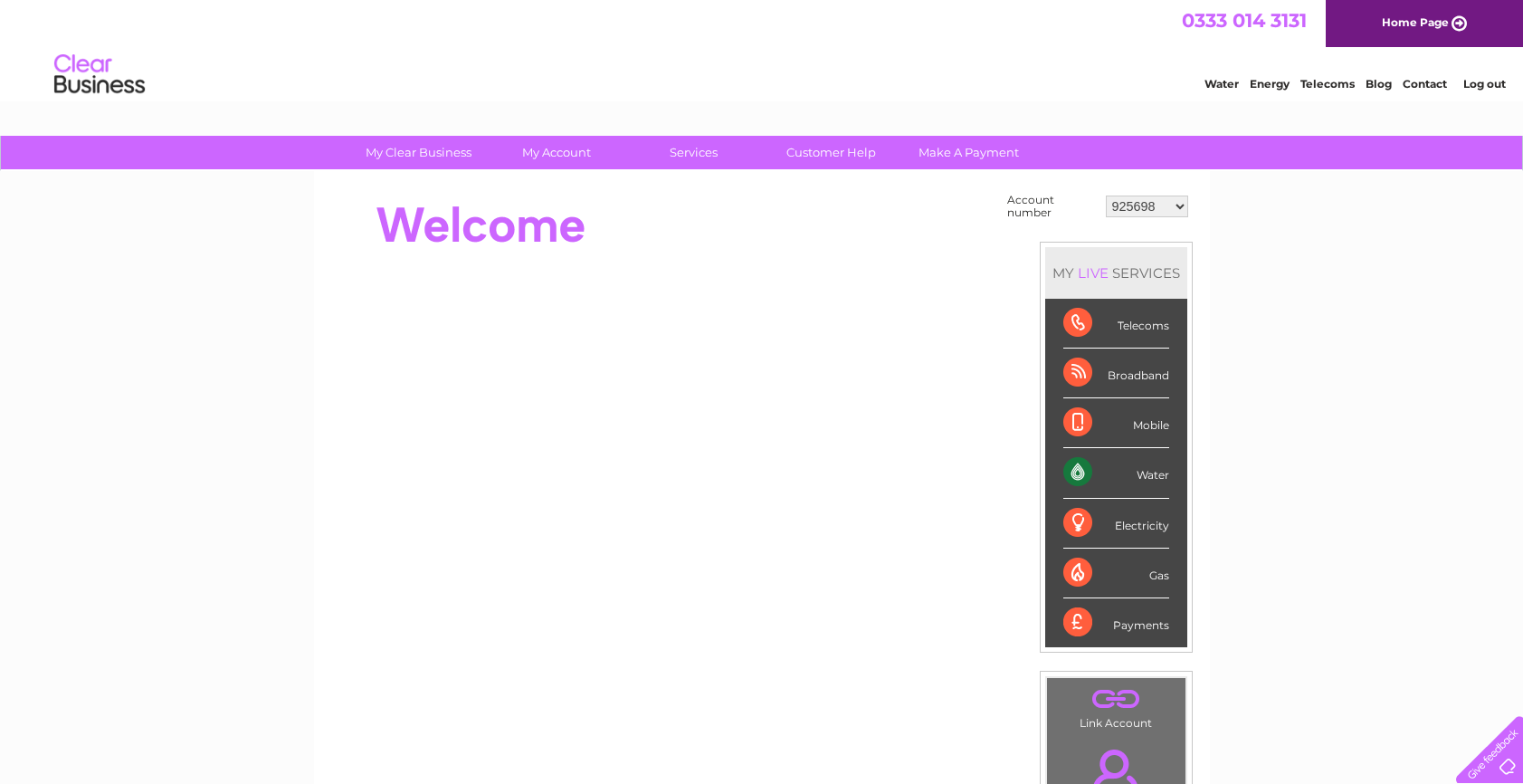
click at [1142, 200] on select "925698 934462 934831 938572 941363 942374 952730 966731 966770 967205 971927 97…" at bounding box center [1146, 206] width 82 height 22
click at [1292, 368] on div "My Clear Business Login Details My Details My Preferences Link Account My Accou…" at bounding box center [762, 646] width 1523 height 1021
click at [1142, 202] on select "925698 934462 934831 938572 941363 942374 952730 966731 966770 967205 971927 97…" at bounding box center [1146, 206] width 82 height 22
select select "30301050"
click at [1106, 195] on select "925698 934462 934831 938572 941363 942374 952730 966731 966770 967205 971927 97…" at bounding box center [1146, 206] width 82 height 22
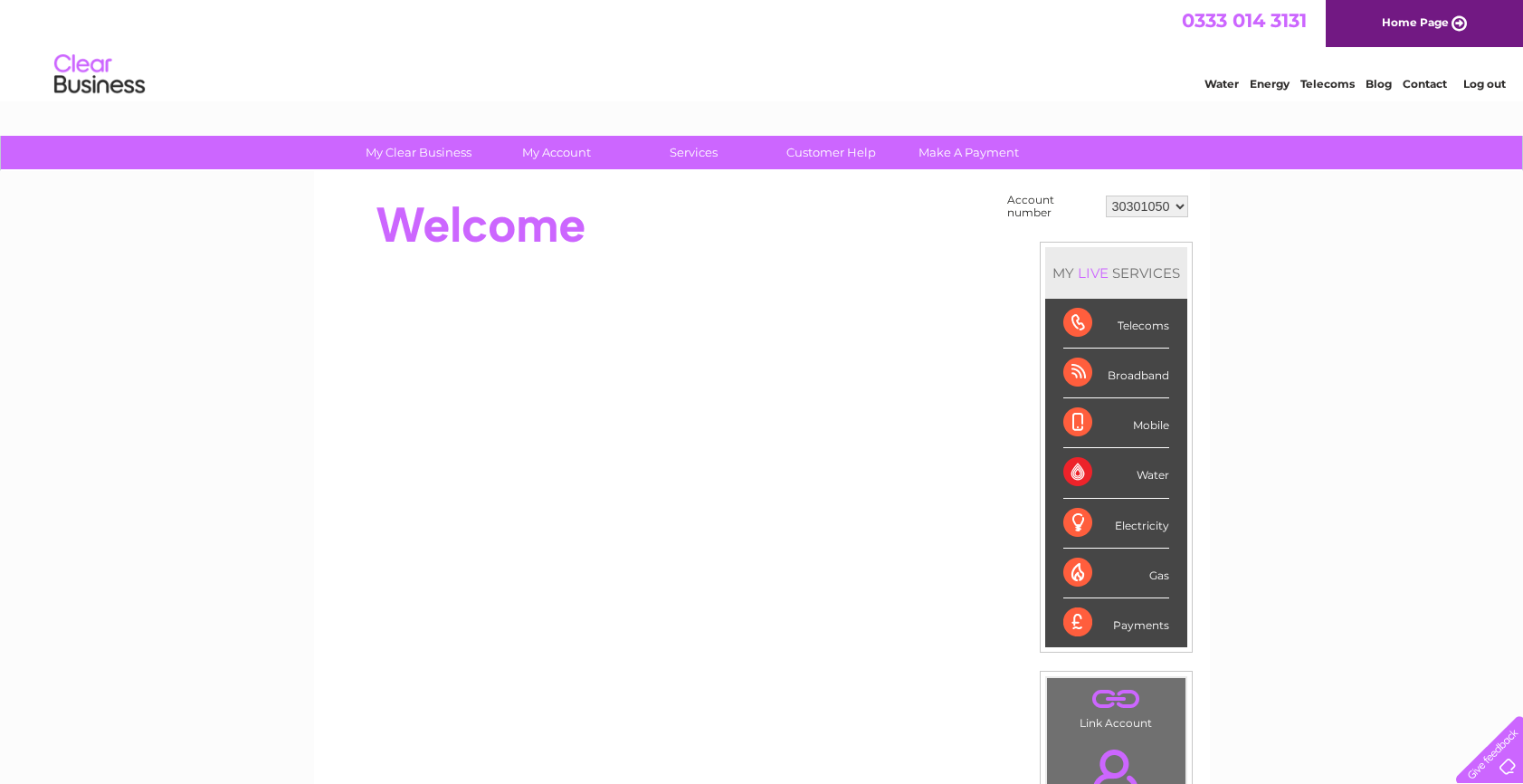
drag, startPoint x: 1159, startPoint y: 205, endPoint x: 1154, endPoint y: 214, distance: 10.3
click at [1159, 205] on select "925698 934462 934831 938572 941363 942374 952730 966731 966770 967205 971927 97…" at bounding box center [1146, 206] width 82 height 22
select select "30270514"
click at [1106, 195] on select "925698 934462 934831 938572 941363 942374 952730 966731 966770 967205 971927 97…" at bounding box center [1146, 206] width 82 height 22
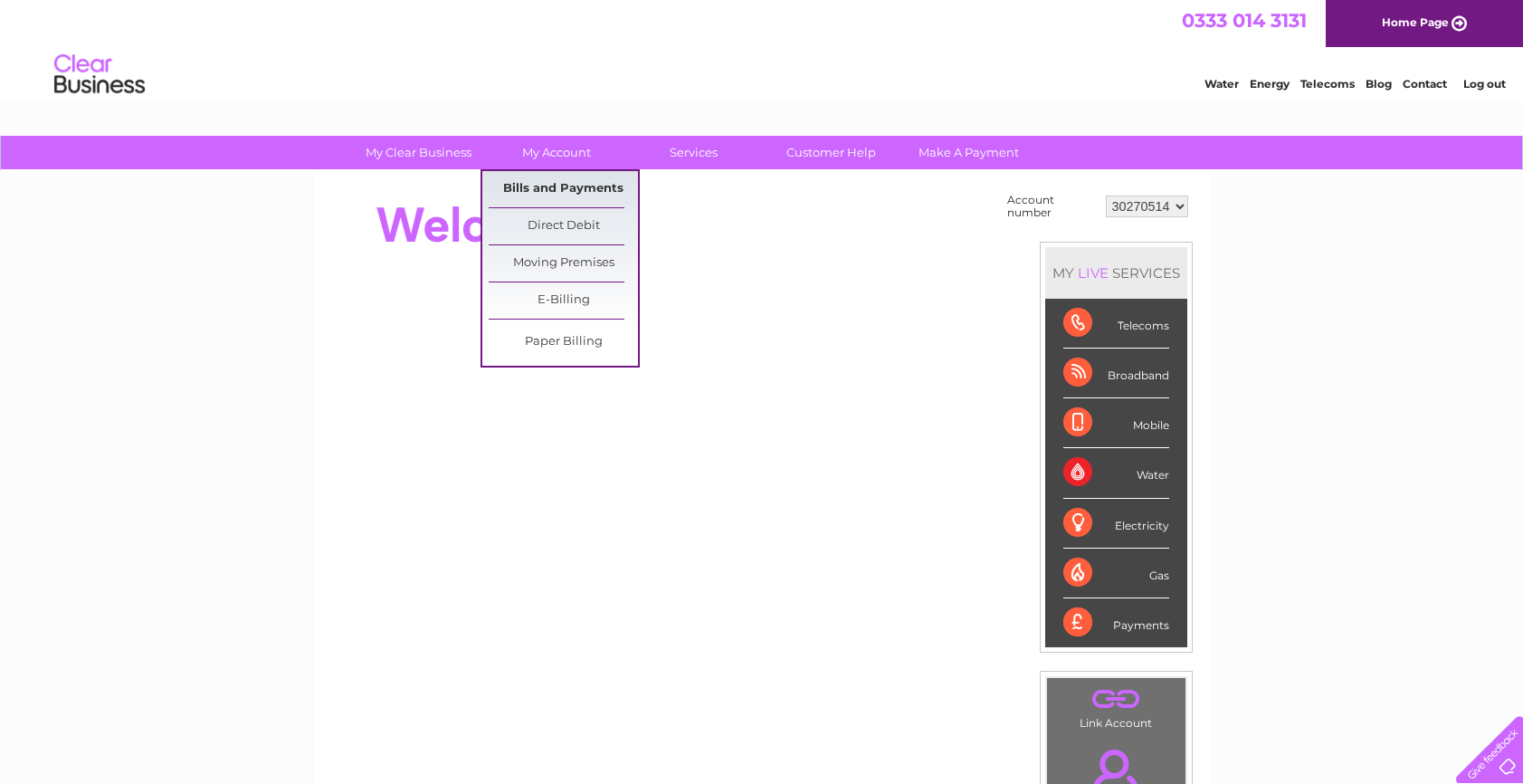
click at [576, 190] on link "Bills and Payments" at bounding box center [562, 188] width 149 height 36
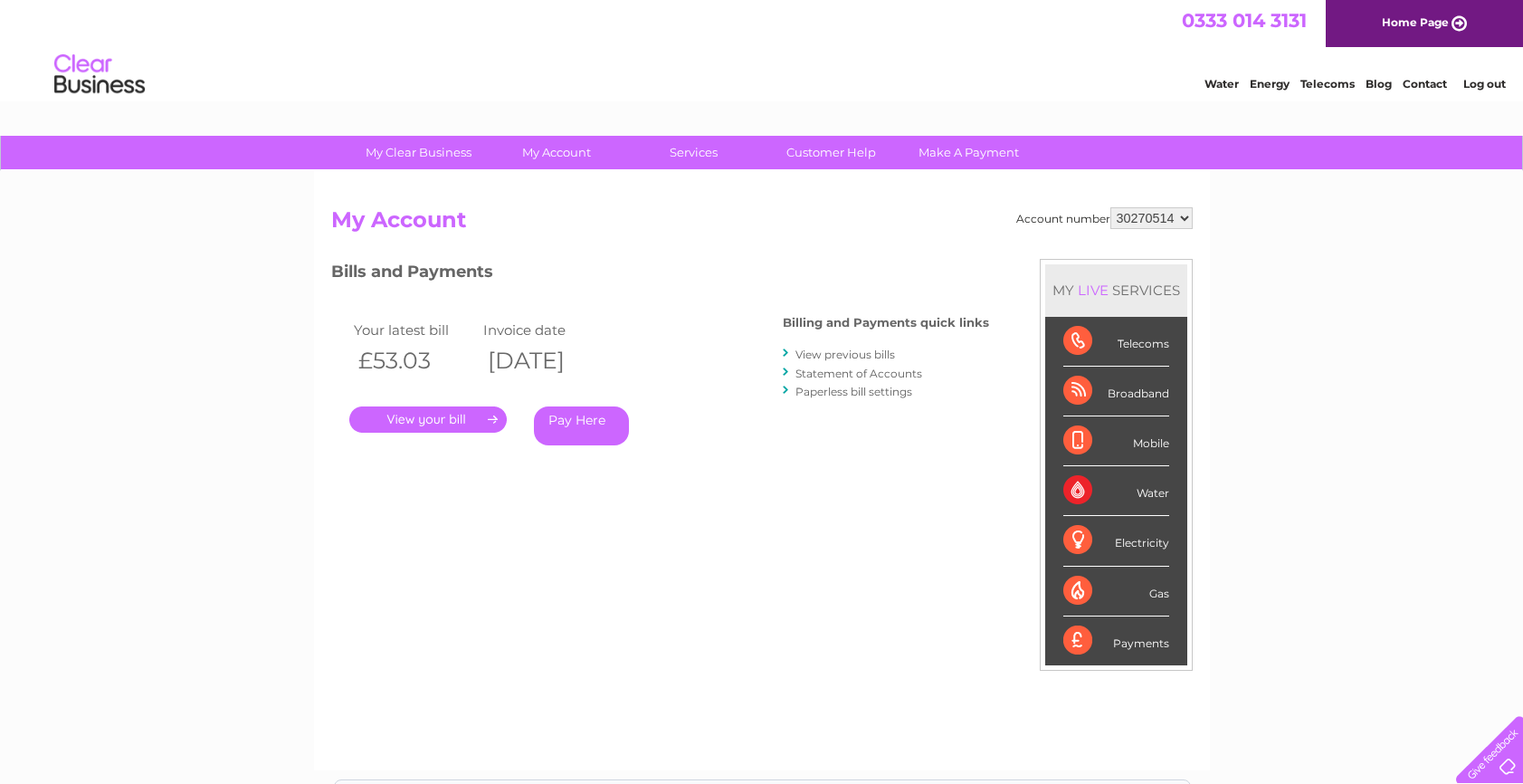
click at [1144, 222] on select "925698 934462 934831 938572 941363 942374 952730 966731 966770 967205 971927 97…" at bounding box center [1151, 218] width 82 height 22
select select "30301050"
click at [1111, 207] on select "925698 934462 934831 938572 941363 942374 952730 966731 966770 967205 971927 97…" at bounding box center [1151, 218] width 82 height 22
